Goal: Information Seeking & Learning: Learn about a topic

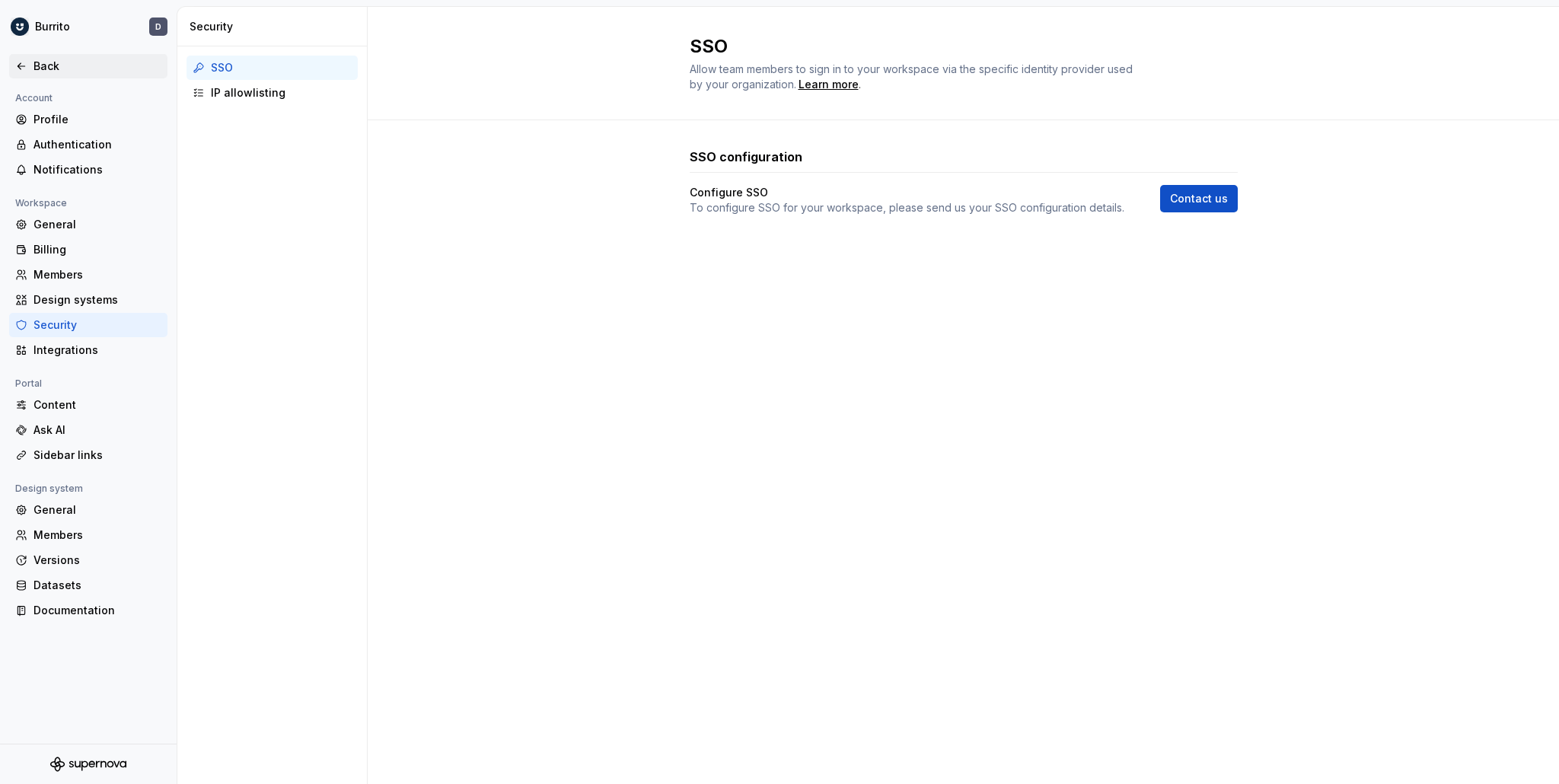
click at [73, 73] on div "Back" at bounding box center [97, 66] width 128 height 15
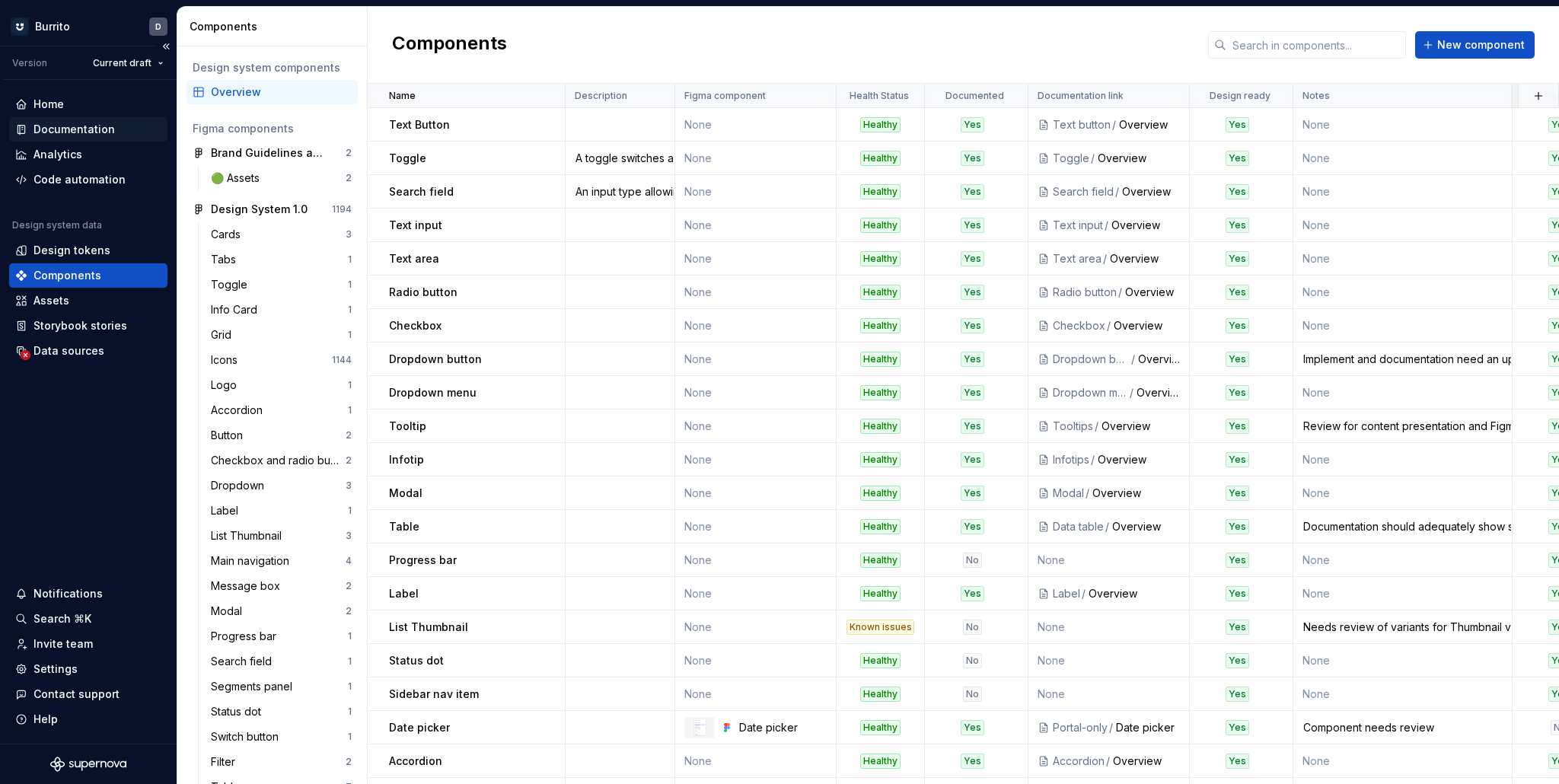
click at [89, 123] on div "Documentation" at bounding box center [74, 129] width 82 height 15
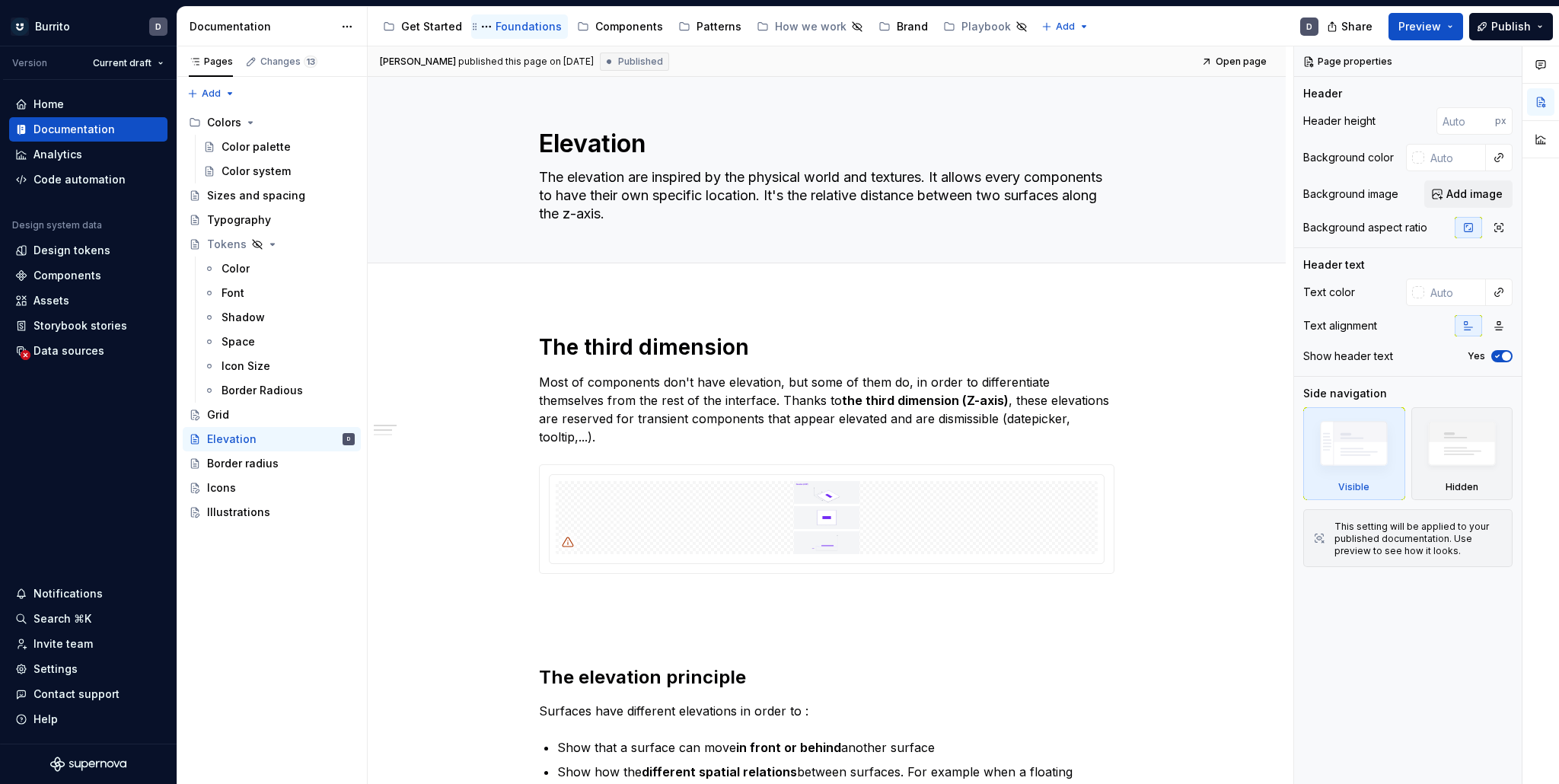
type textarea "*"
